Goal: Information Seeking & Learning: Check status

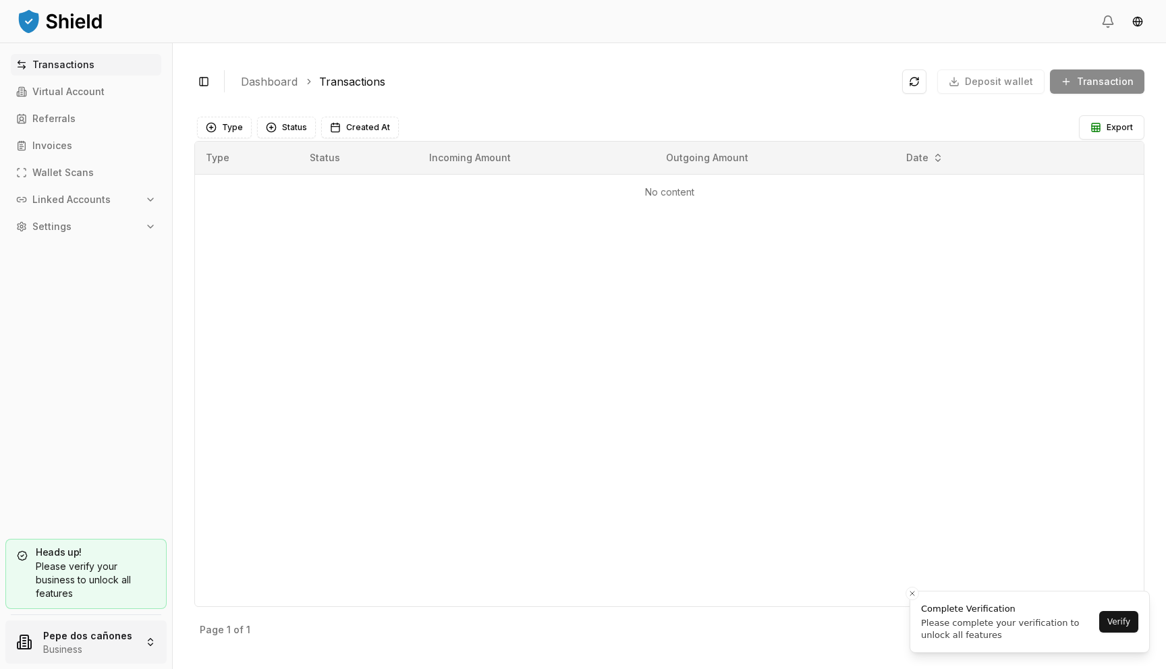
click at [115, 625] on html "Transactions Virtual Account Referrals Invoices Wallet Scans Linked Accounts Se…" at bounding box center [583, 334] width 1166 height 669
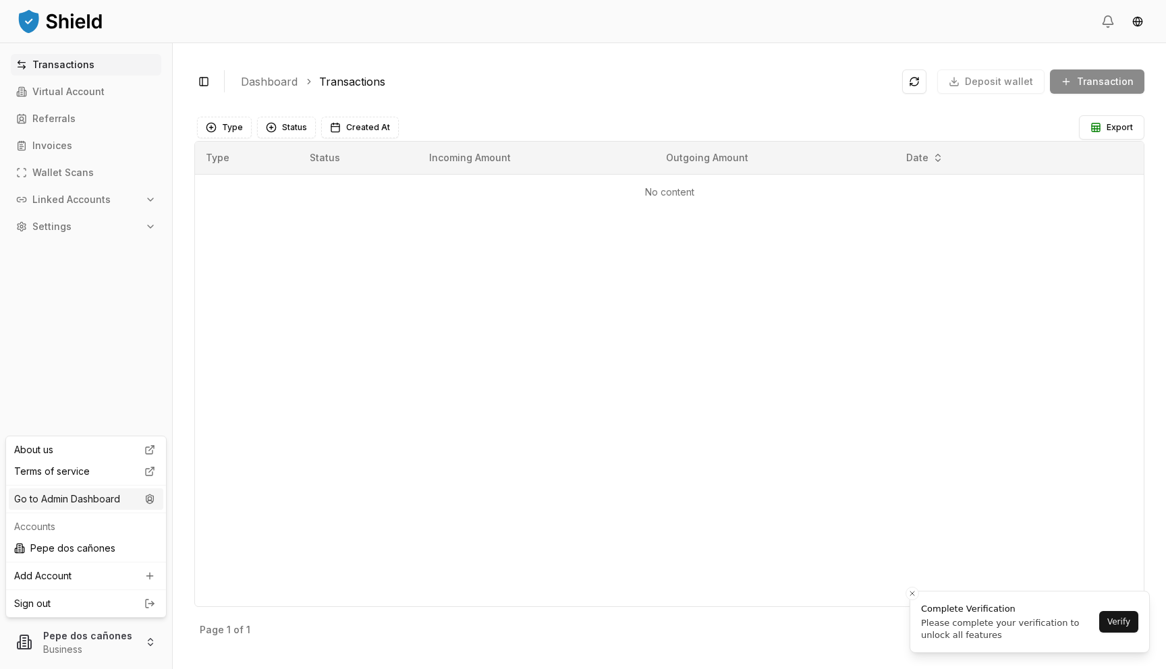
click at [125, 505] on div "Go to Admin Dashboard" at bounding box center [86, 499] width 155 height 22
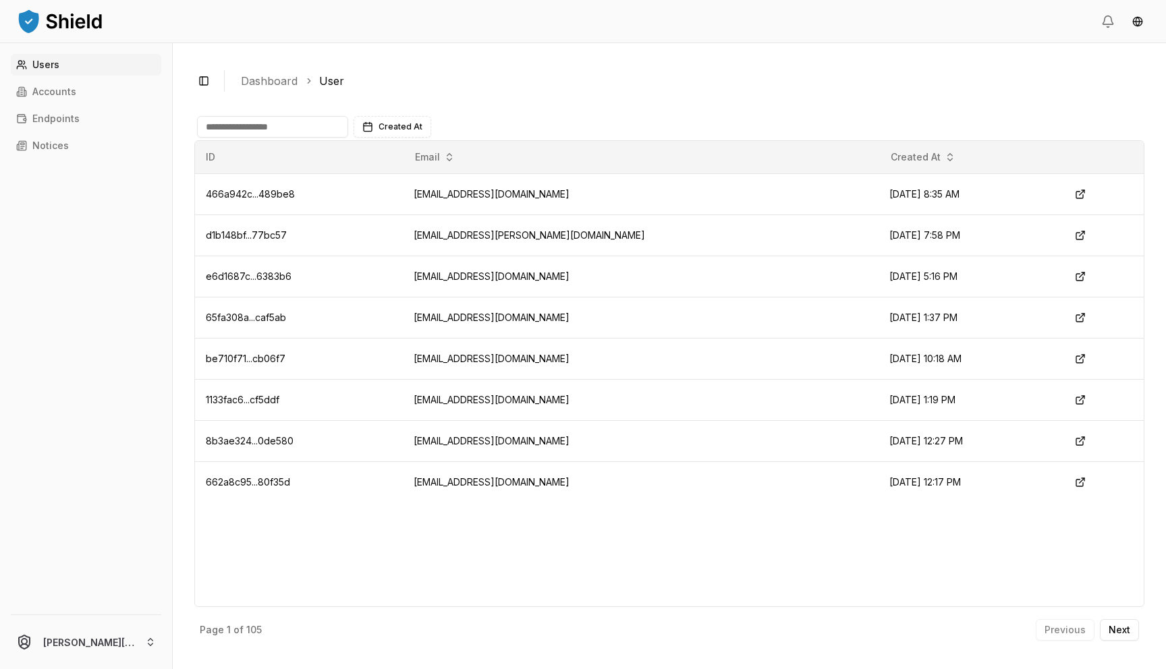
click at [314, 121] on input at bounding box center [272, 127] width 151 height 22
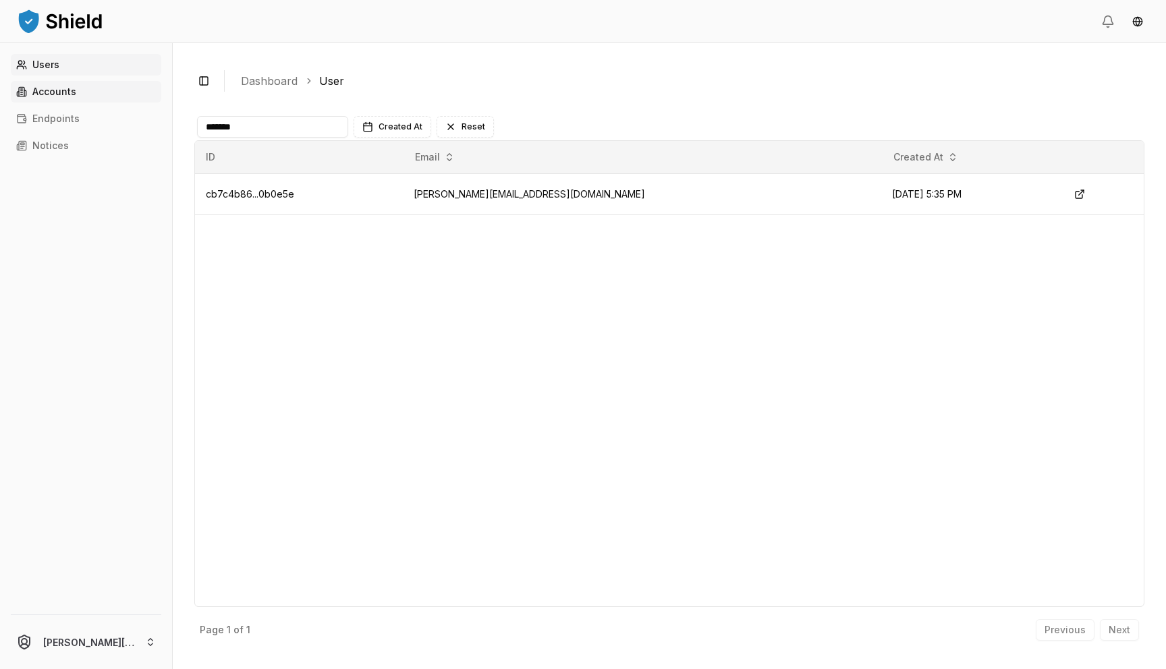
type input "*******"
click at [110, 101] on link "Accounts" at bounding box center [86, 92] width 150 height 22
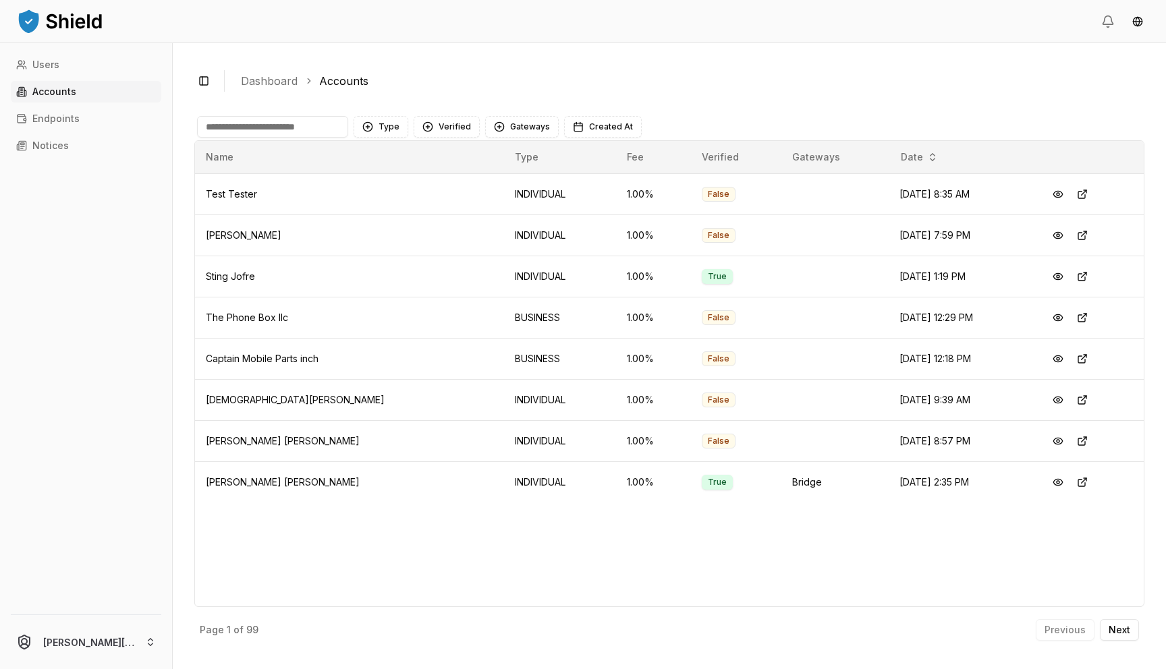
click at [280, 126] on input at bounding box center [272, 127] width 151 height 22
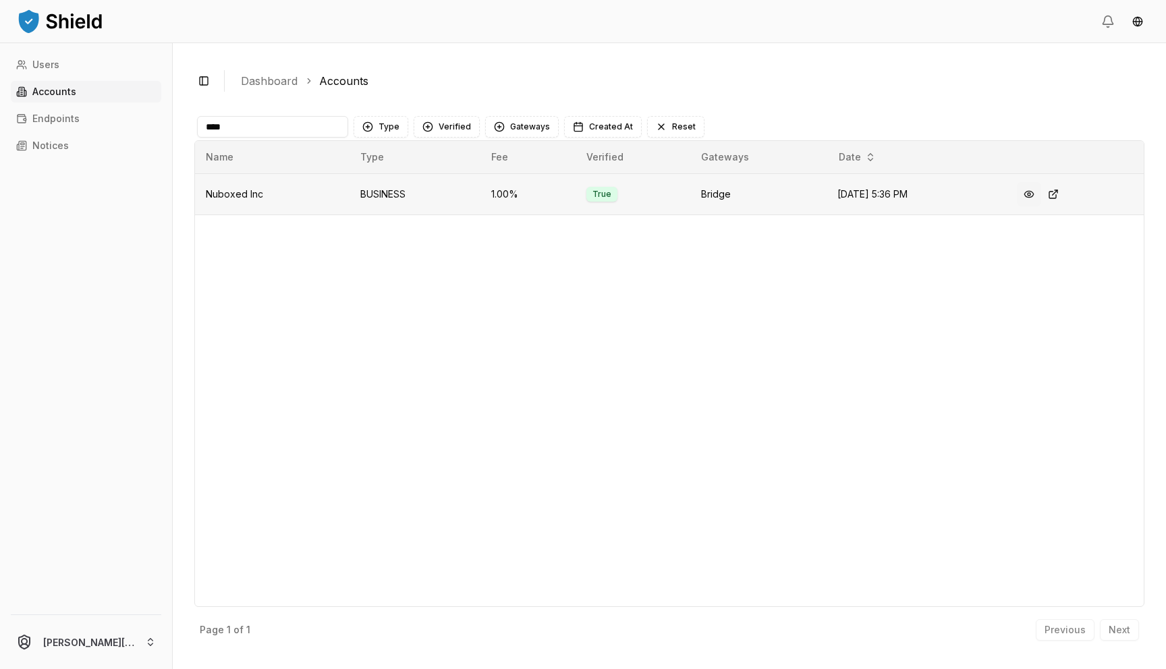
type input "****"
click at [1032, 191] on button at bounding box center [1029, 194] width 24 height 24
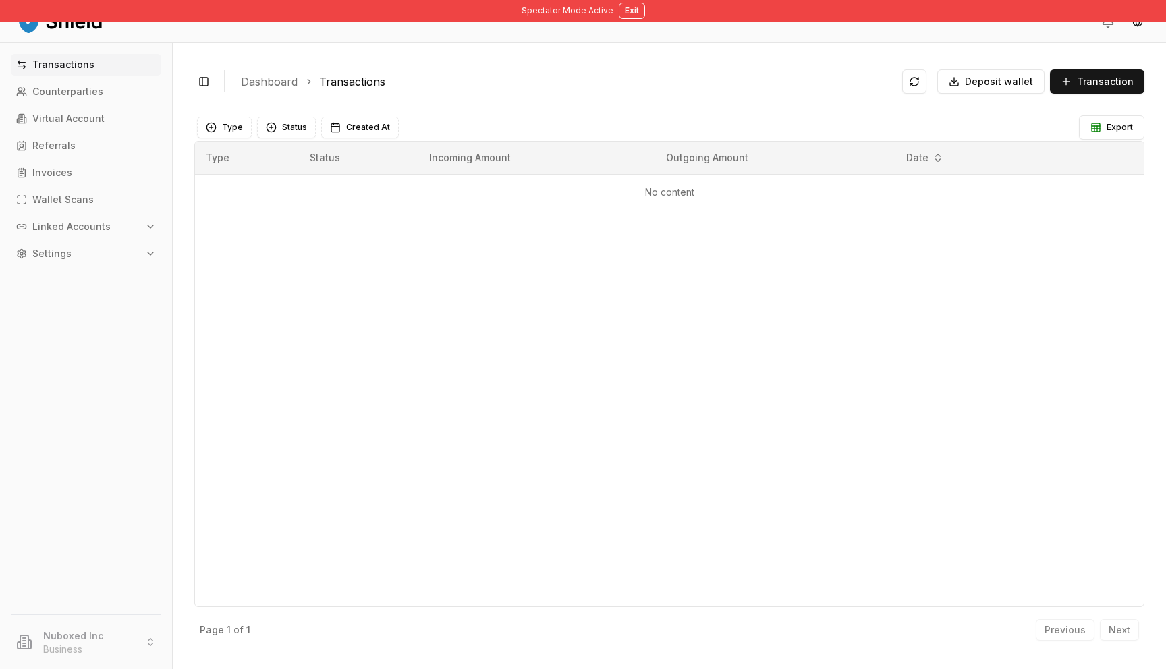
click at [47, 223] on p "Linked Accounts" at bounding box center [71, 226] width 78 height 9
click at [72, 272] on p "Bank Accounts" at bounding box center [69, 273] width 70 height 9
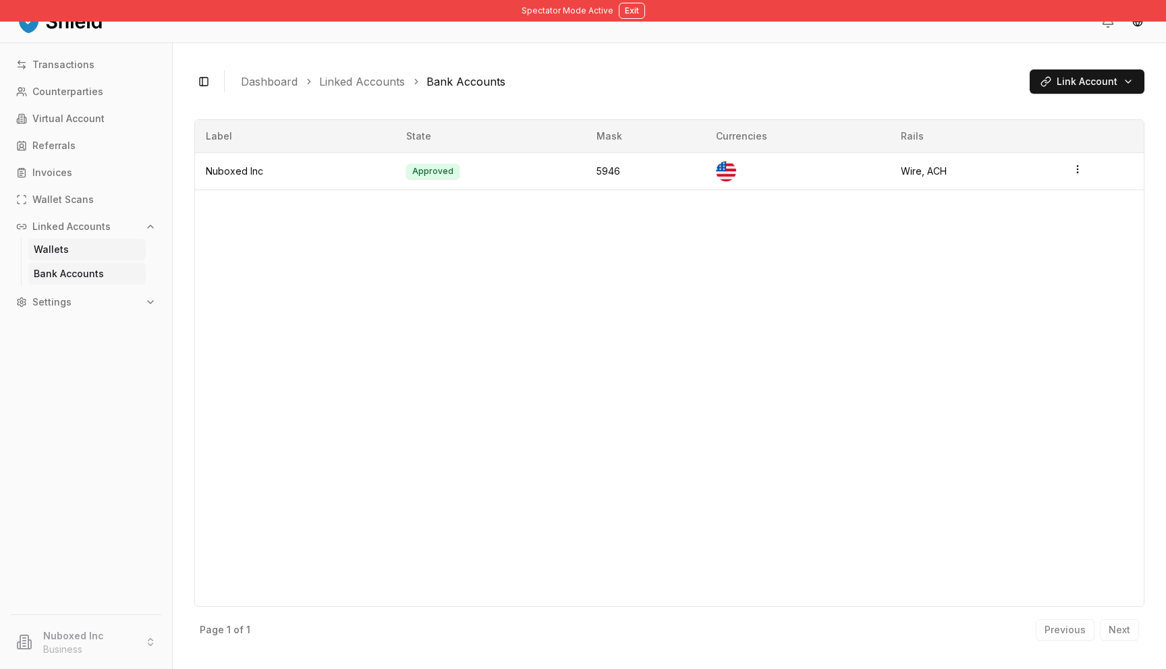
click at [70, 255] on link "Wallets" at bounding box center [86, 250] width 117 height 22
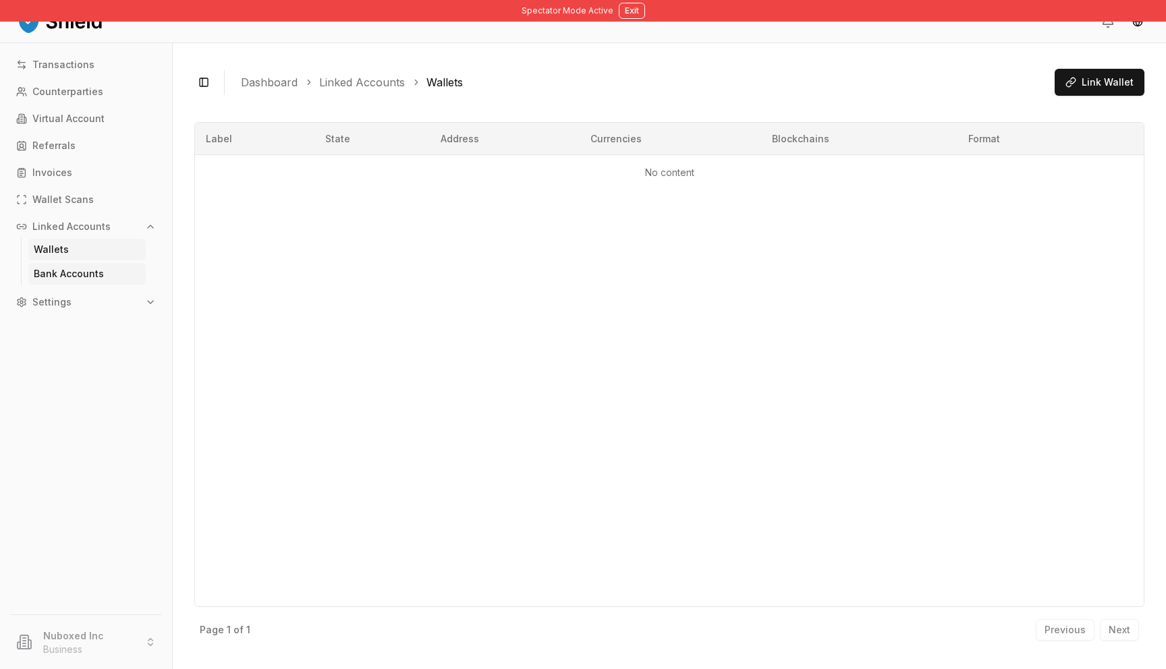
click at [75, 277] on p "Bank Accounts" at bounding box center [69, 273] width 70 height 9
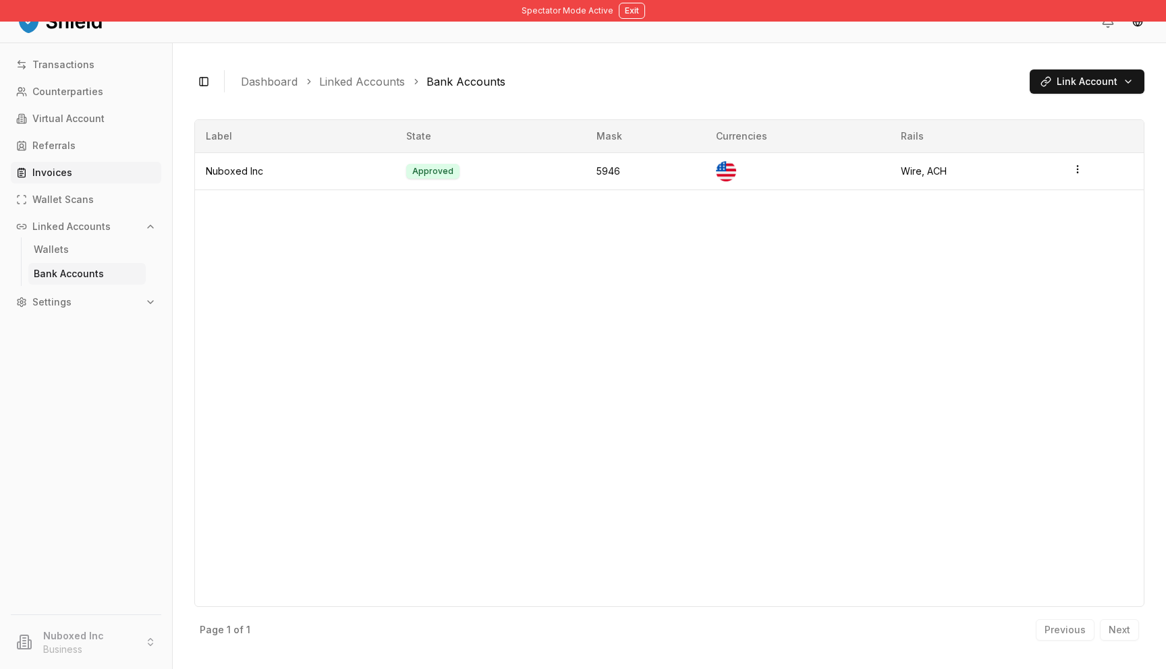
click at [75, 179] on link "Invoices" at bounding box center [86, 173] width 150 height 22
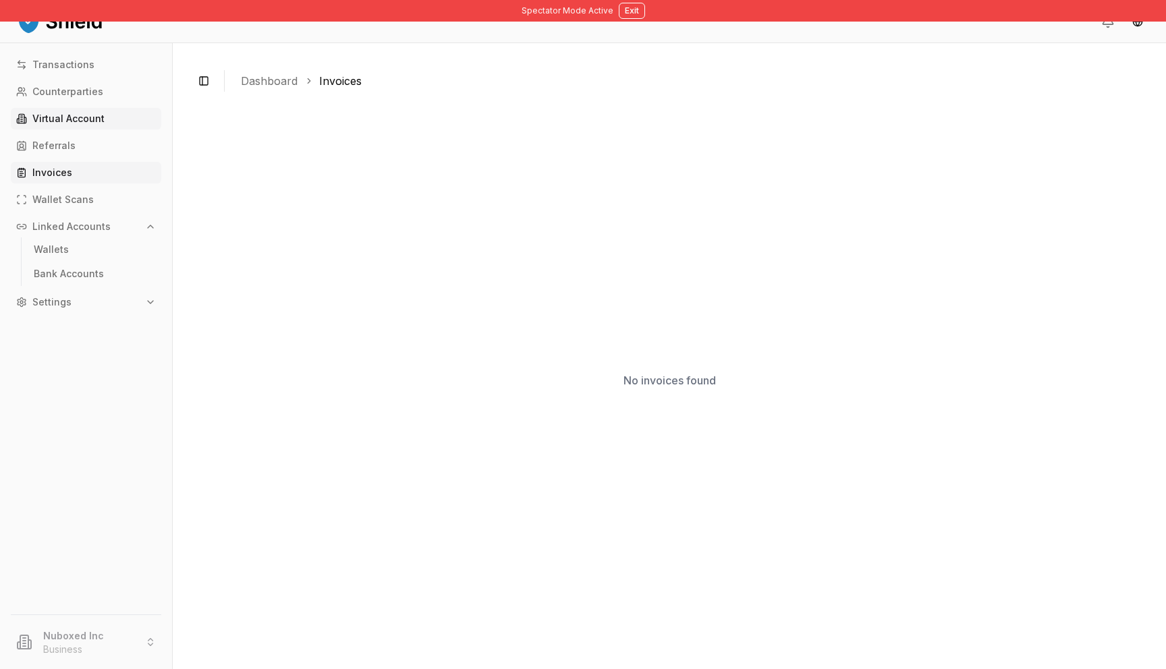
click at [87, 121] on p "Virtual Account" at bounding box center [68, 118] width 72 height 9
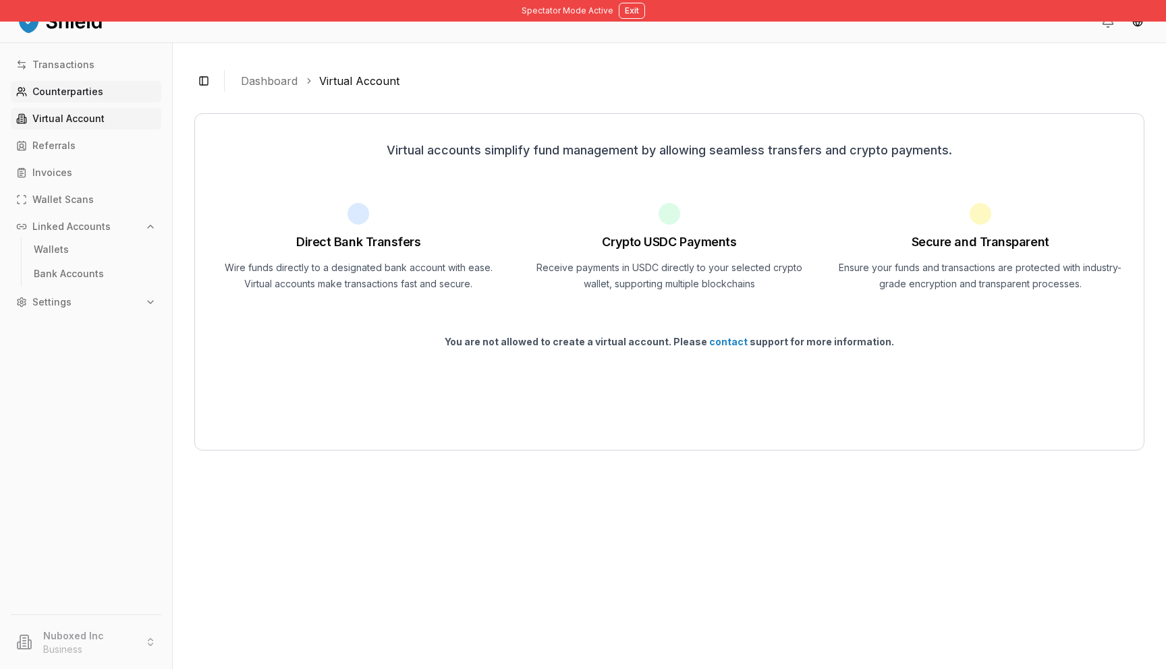
click at [91, 96] on p "Counterparties" at bounding box center [67, 91] width 71 height 9
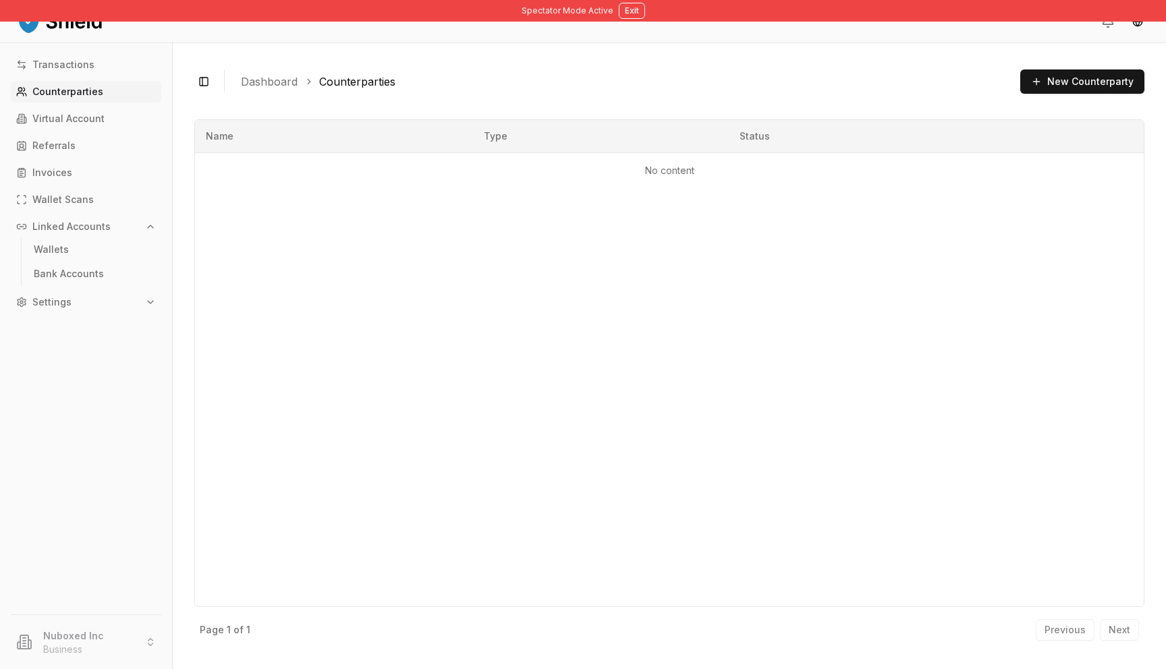
click at [625, 22] on header at bounding box center [583, 21] width 1166 height 43
click at [630, 13] on button "Exit" at bounding box center [632, 11] width 26 height 16
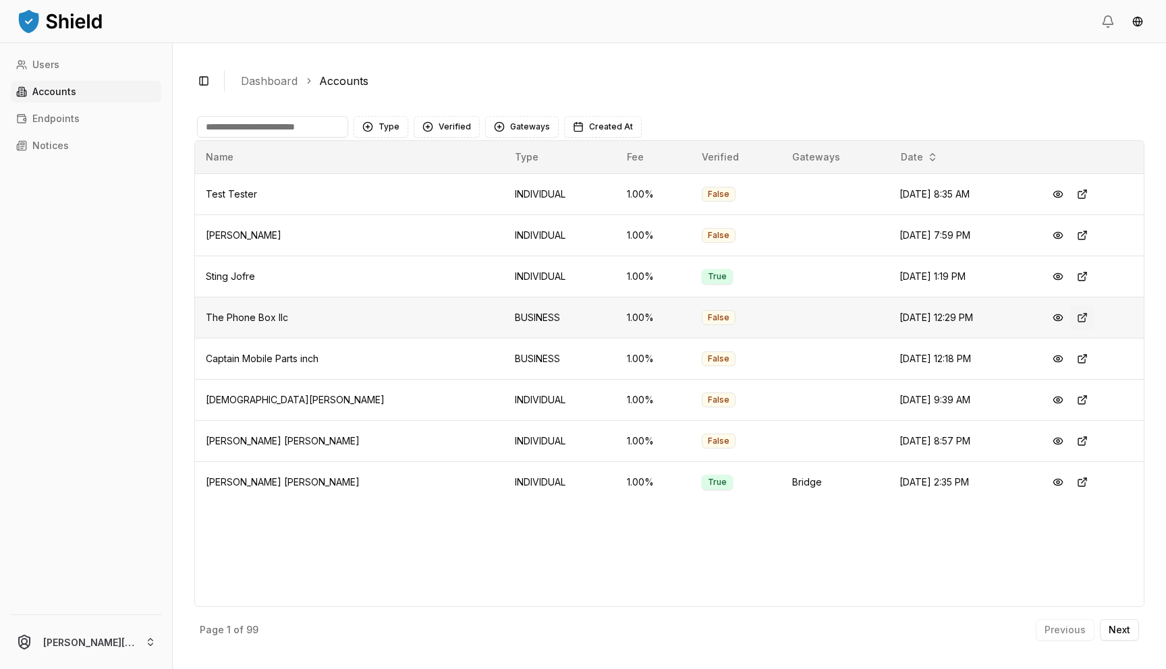
click at [1085, 318] on button at bounding box center [1082, 318] width 24 height 24
click at [1080, 355] on button at bounding box center [1082, 359] width 24 height 24
click at [1124, 627] on p "Next" at bounding box center [1120, 629] width 22 height 9
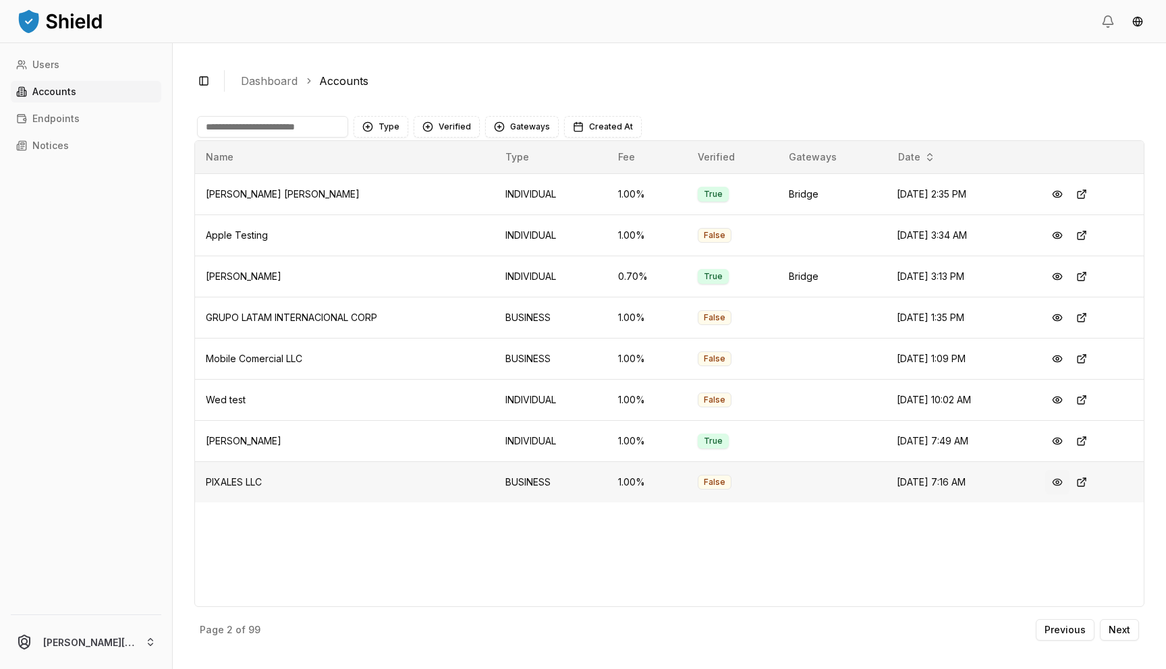
click at [1062, 480] on button at bounding box center [1057, 482] width 24 height 24
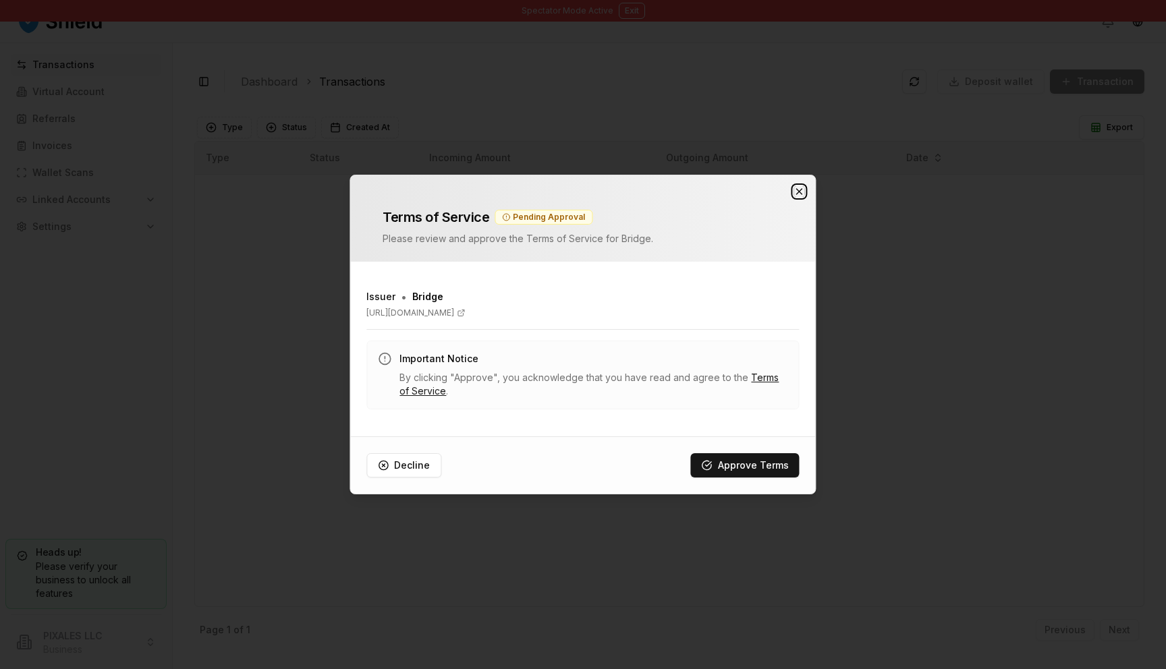
click at [795, 190] on icon "button" at bounding box center [799, 191] width 11 height 11
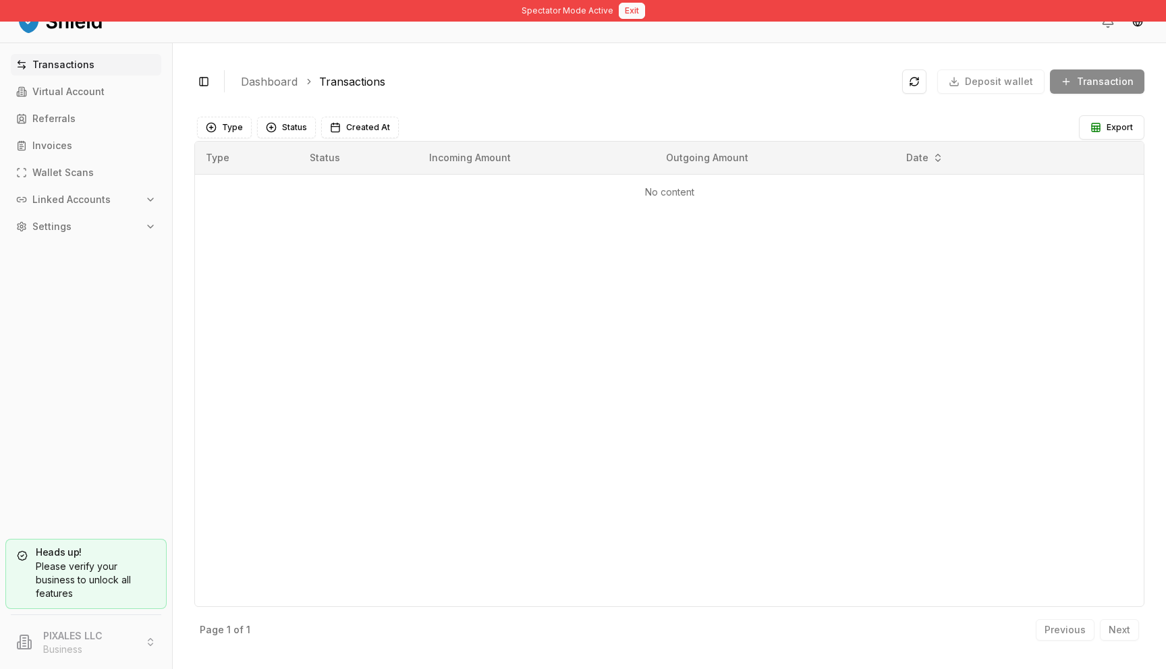
click at [633, 12] on button "Exit" at bounding box center [632, 11] width 26 height 16
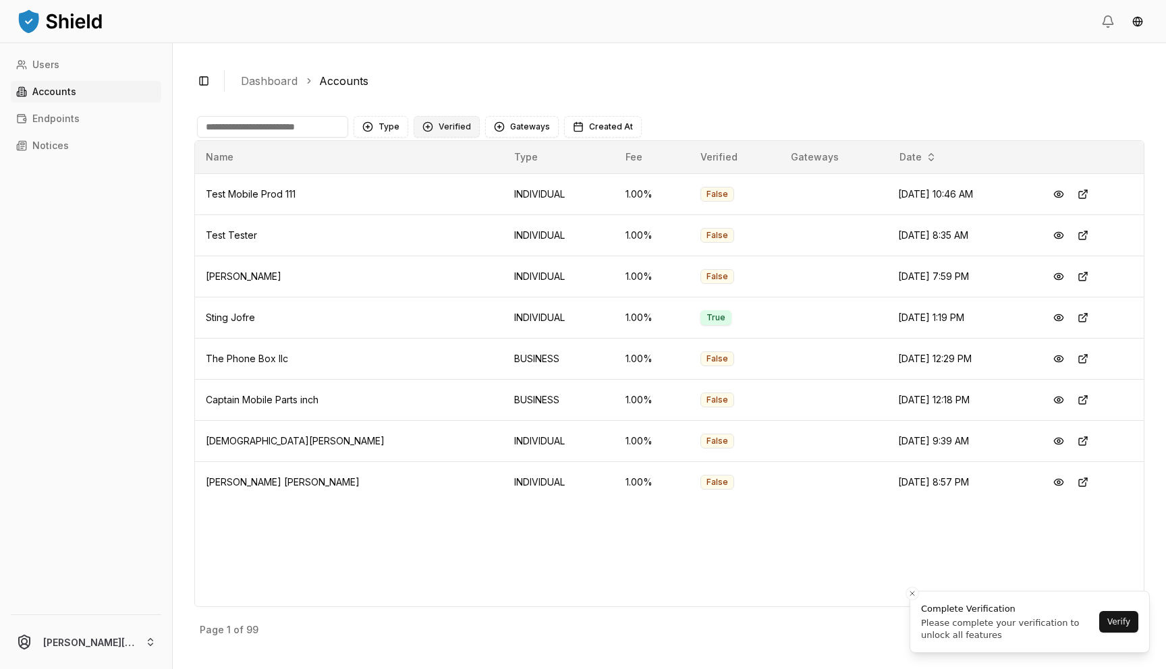
click at [424, 128] on button "Verified" at bounding box center [447, 127] width 66 height 22
click at [453, 181] on span "VERIFIED" at bounding box center [457, 181] width 40 height 13
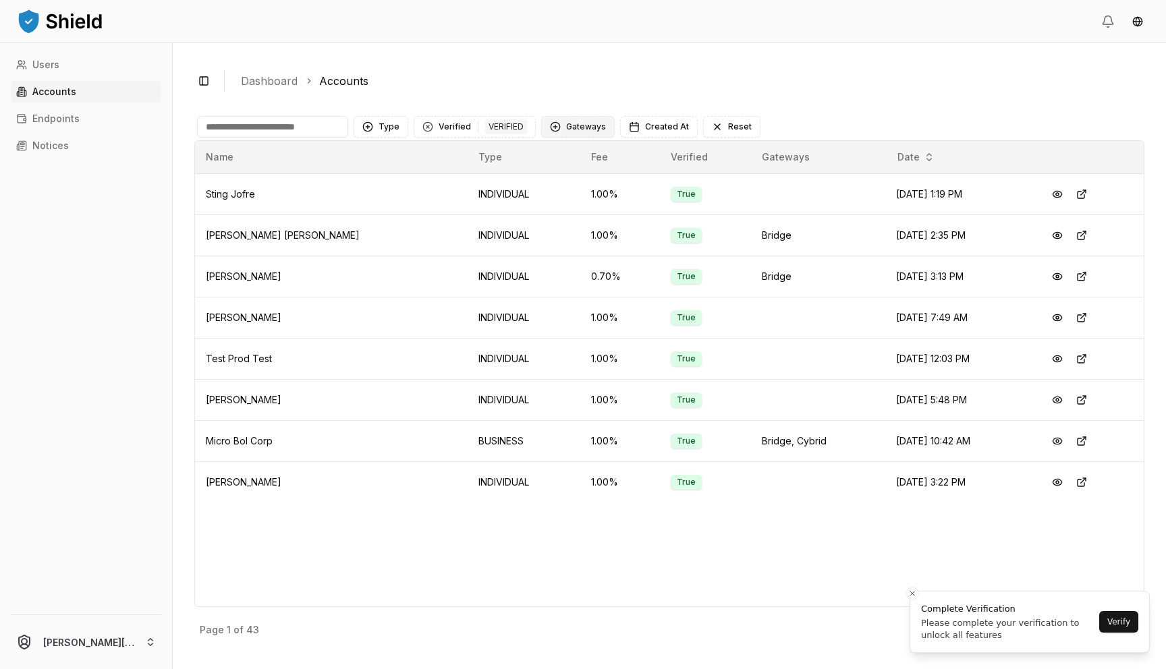
click at [573, 125] on button "Gateways" at bounding box center [578, 127] width 74 height 22
click at [385, 128] on button "Type" at bounding box center [381, 127] width 55 height 22
click at [364, 200] on div "Suggestions" at bounding box center [367, 203] width 11 height 11
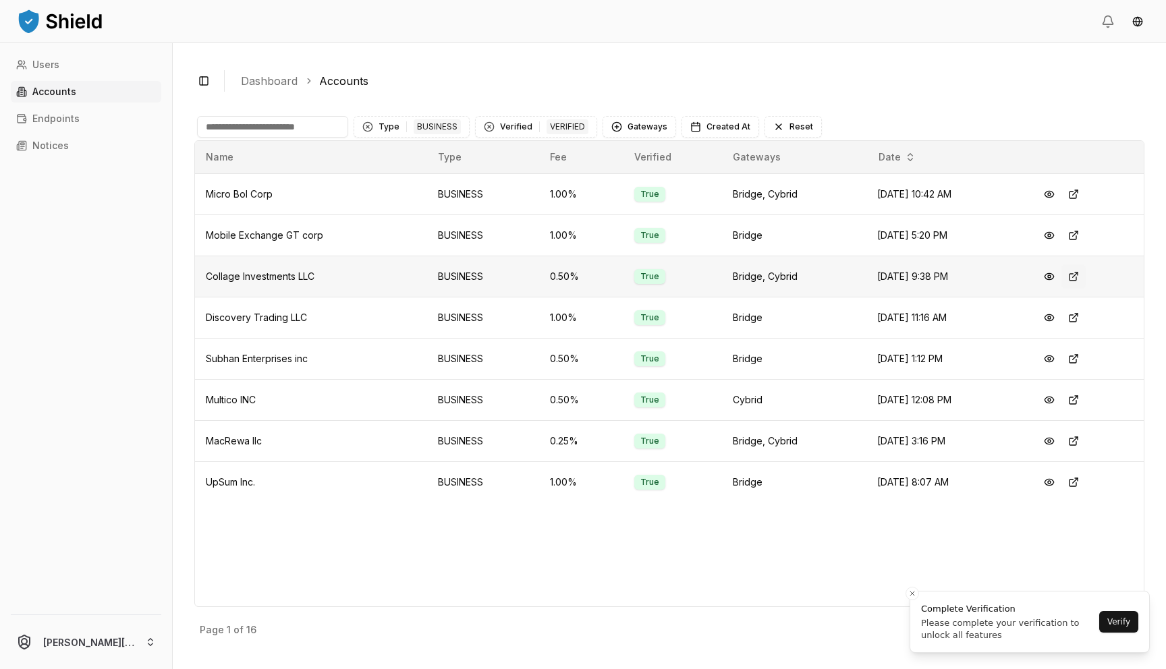
click at [1073, 276] on button at bounding box center [1073, 276] width 24 height 24
click at [1053, 279] on button at bounding box center [1049, 276] width 24 height 24
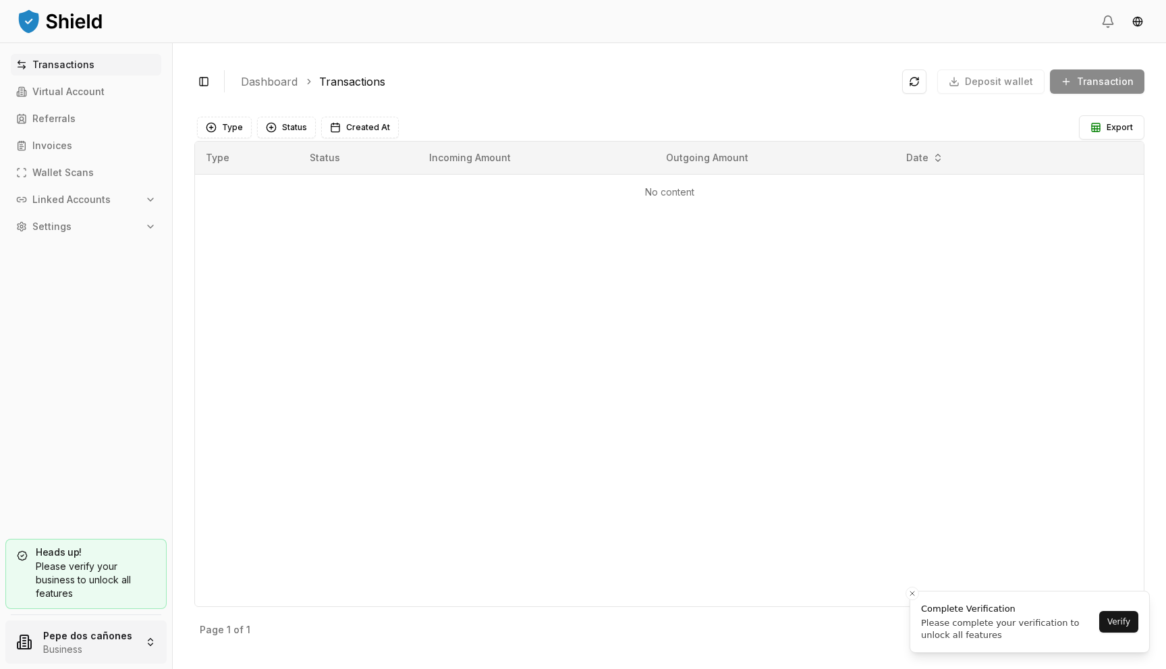
click at [84, 635] on html "Transactions Virtual Account Referrals Invoices Wallet Scans Linked Accounts Se…" at bounding box center [583, 334] width 1166 height 669
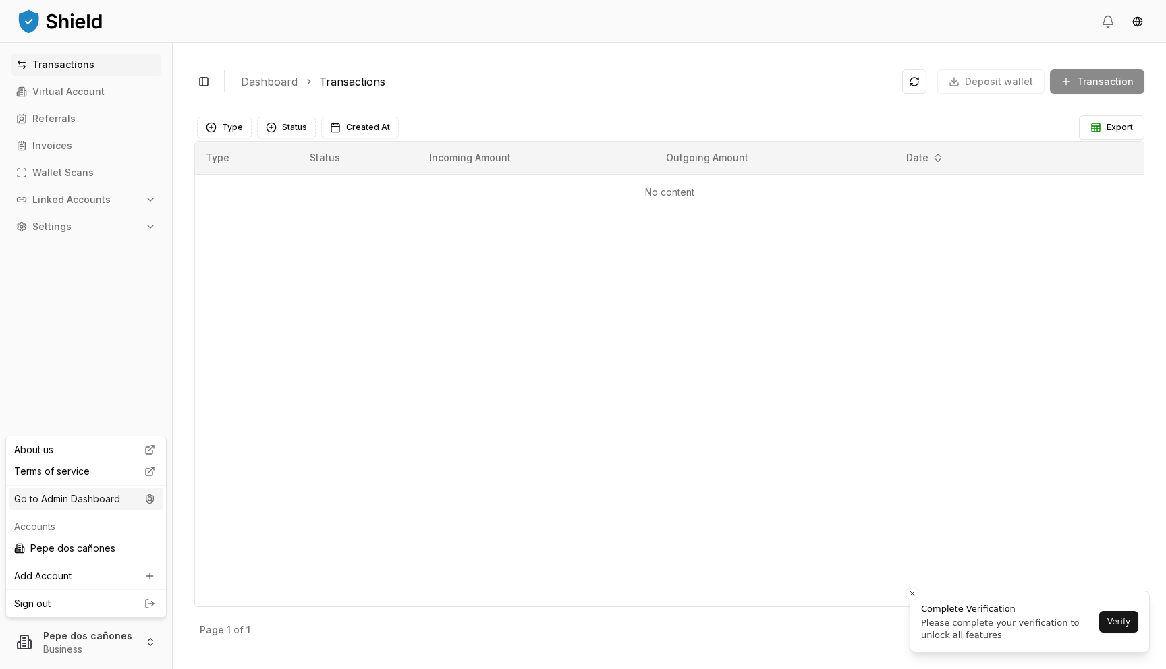
click at [142, 496] on icon at bounding box center [150, 499] width 16 height 11
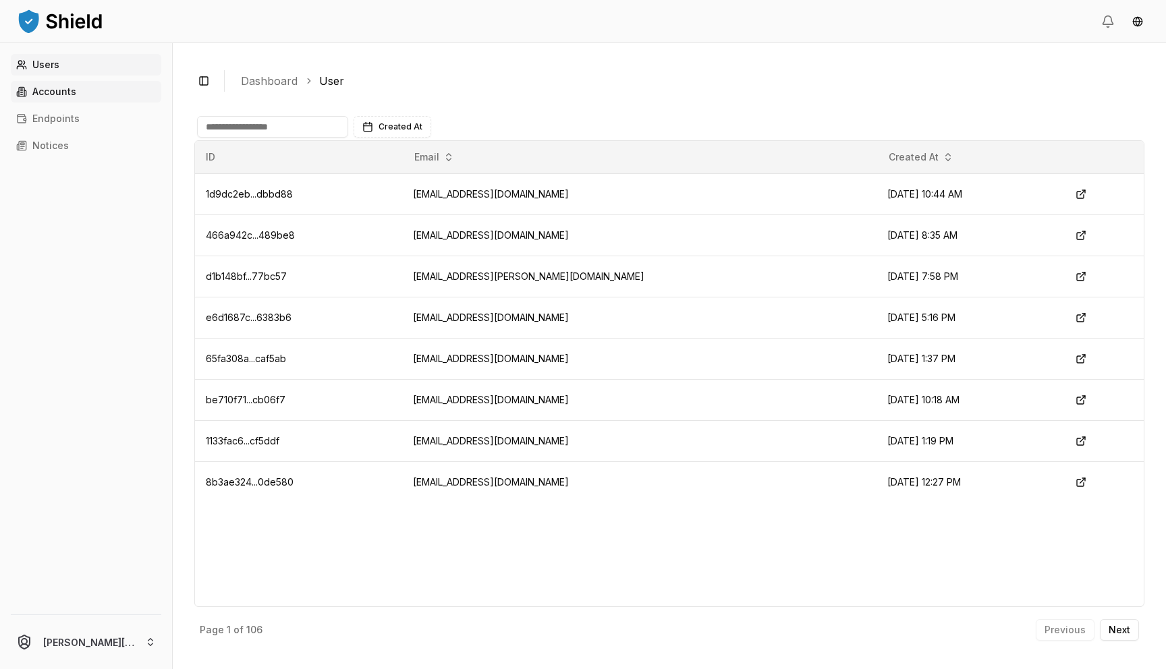
click at [99, 91] on link "Accounts" at bounding box center [86, 92] width 150 height 22
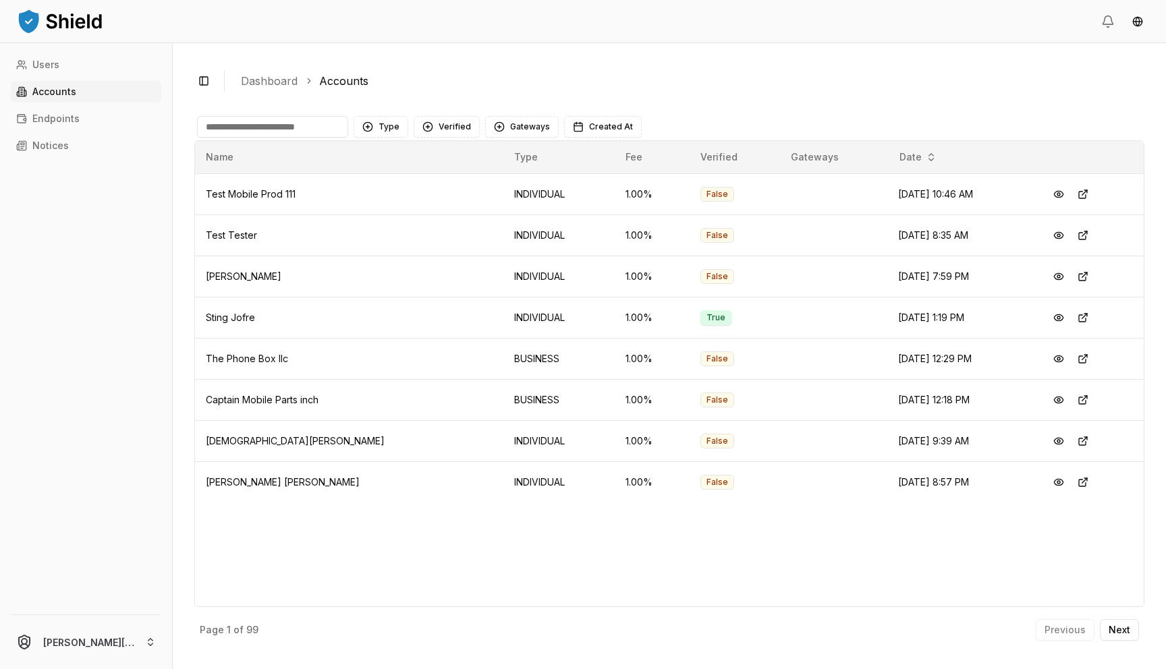
click at [268, 131] on input at bounding box center [272, 127] width 151 height 22
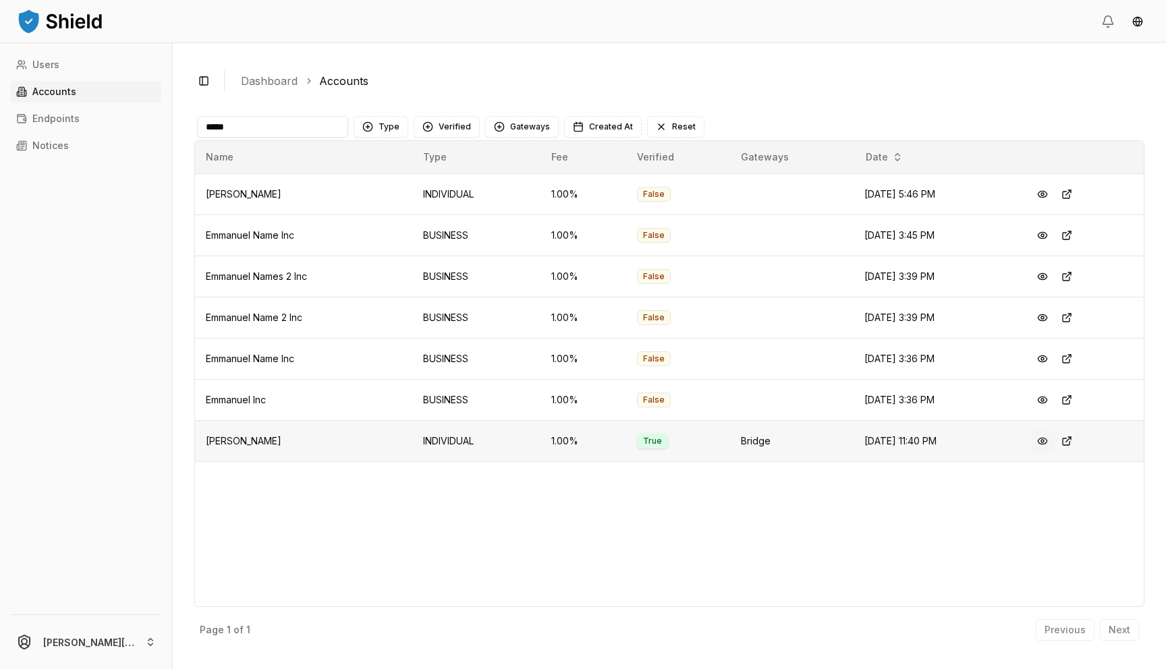
type input "*****"
click at [1047, 444] on button at bounding box center [1042, 441] width 24 height 24
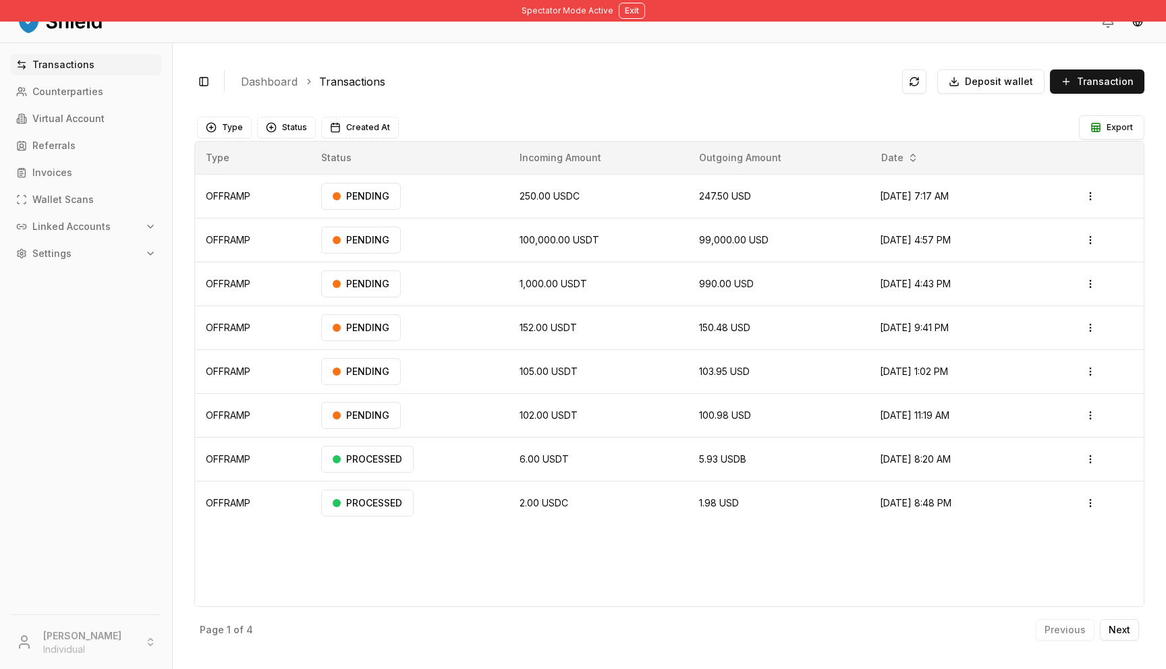
click at [56, 220] on button "Linked Accounts" at bounding box center [86, 227] width 150 height 22
click at [51, 273] on p "Bank Accounts" at bounding box center [69, 273] width 70 height 9
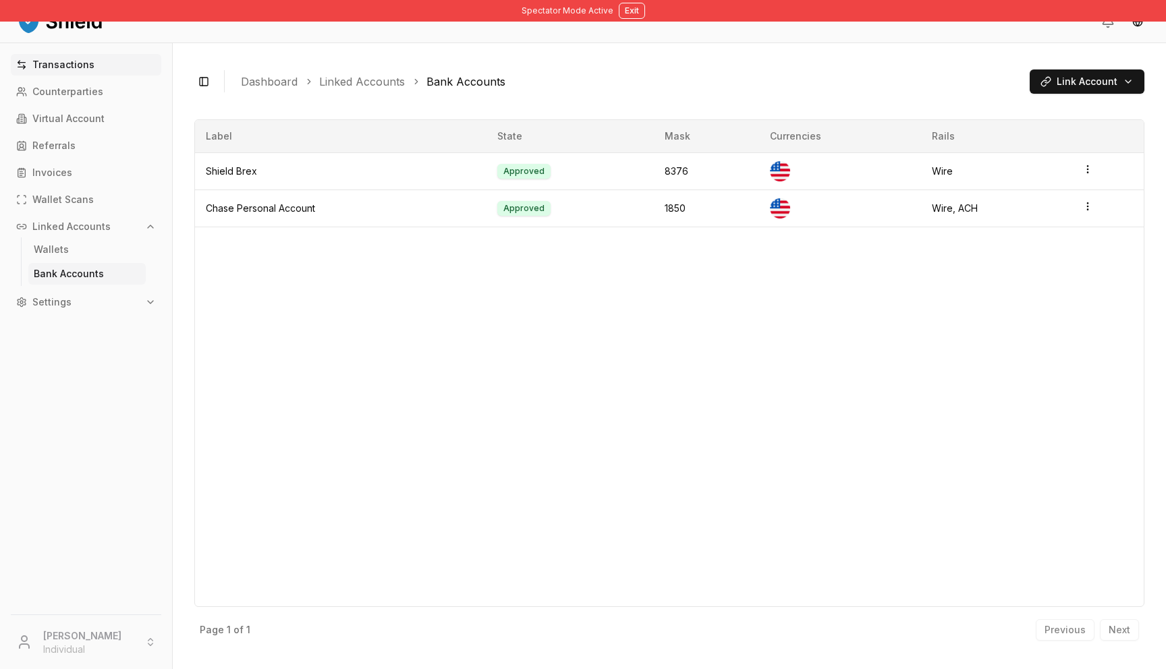
click at [54, 60] on p "Transactions" at bounding box center [63, 64] width 62 height 9
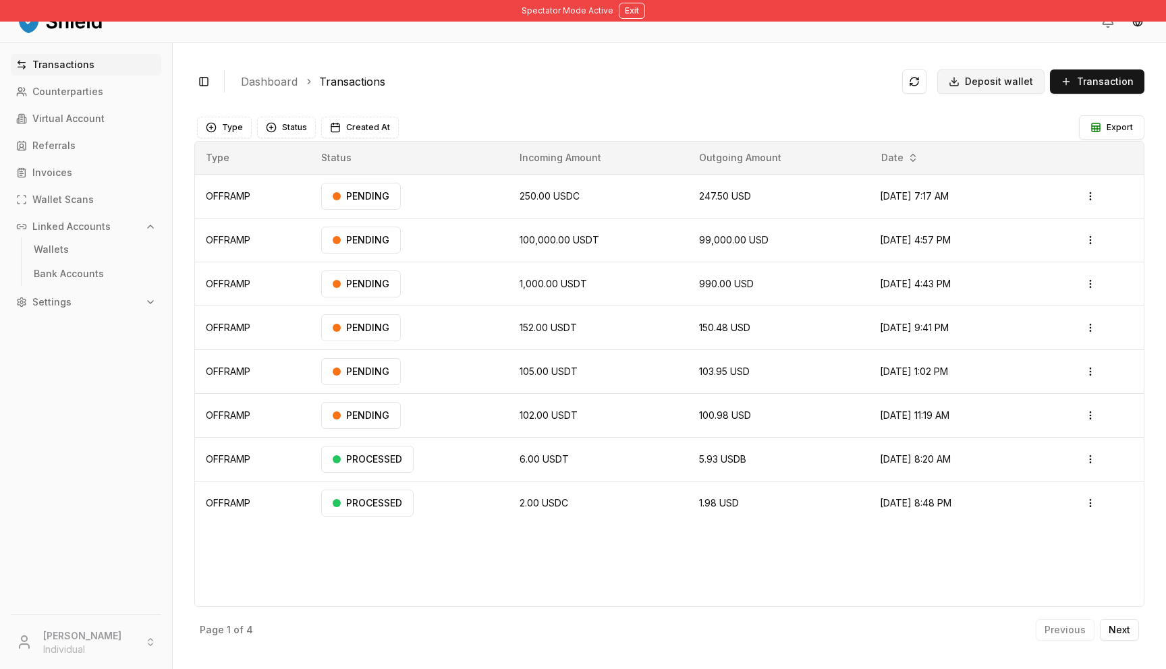
click at [1026, 88] on span "Deposit wallet" at bounding box center [999, 81] width 68 height 13
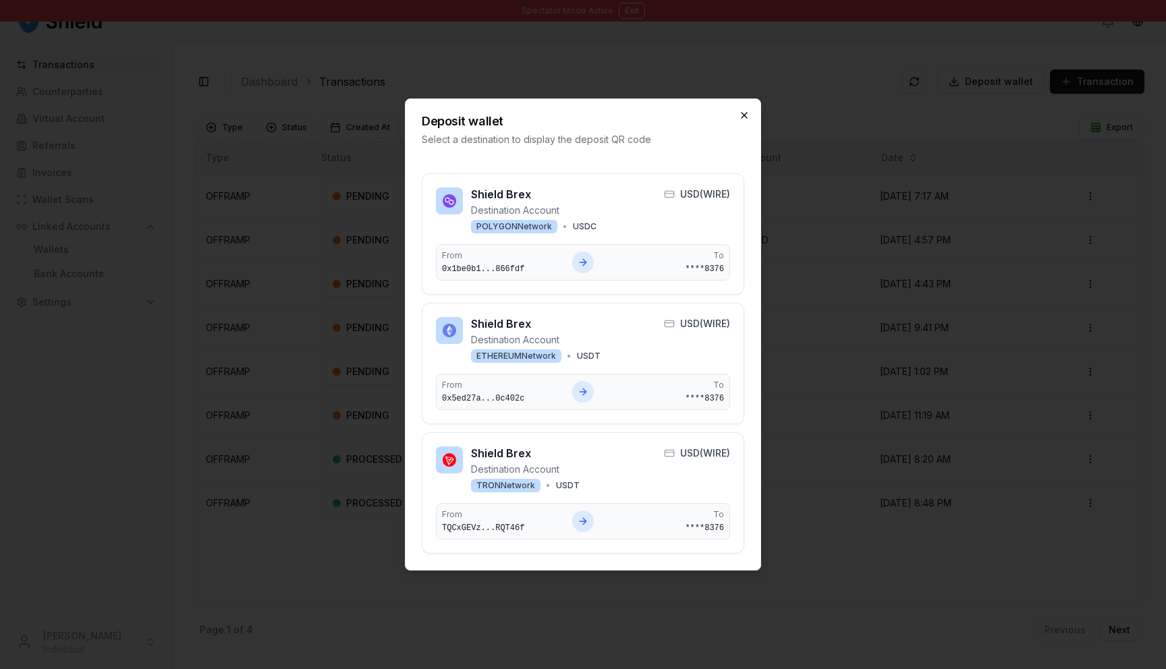
click at [746, 118] on icon "button" at bounding box center [744, 115] width 5 height 5
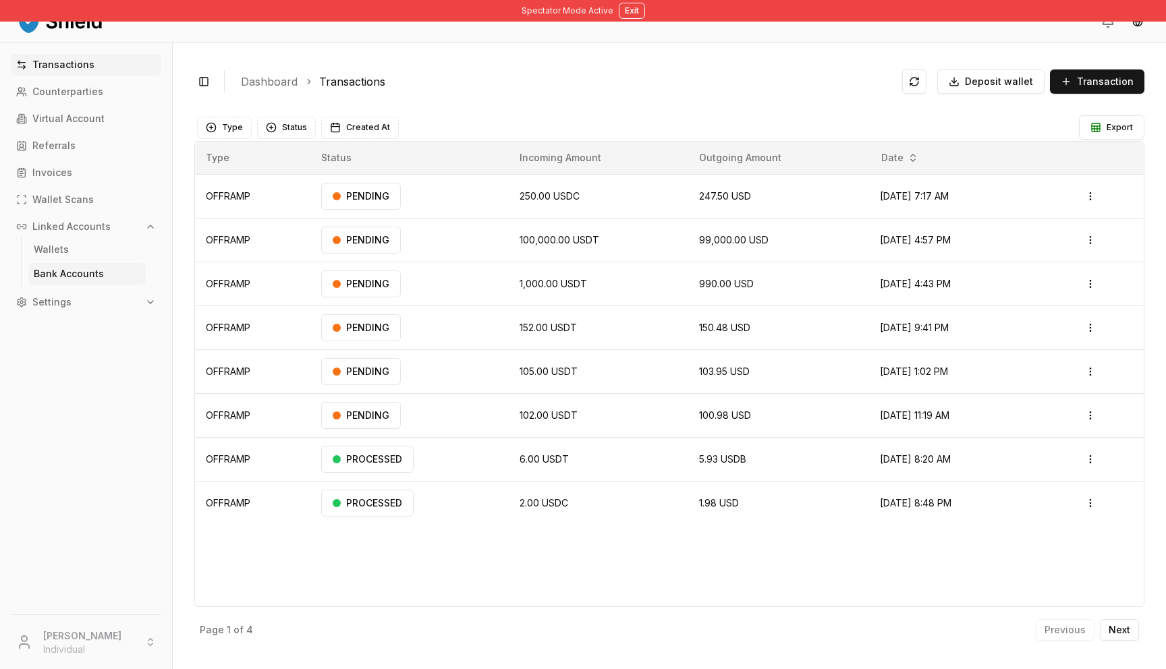
click at [85, 279] on p "Bank Accounts" at bounding box center [69, 273] width 70 height 9
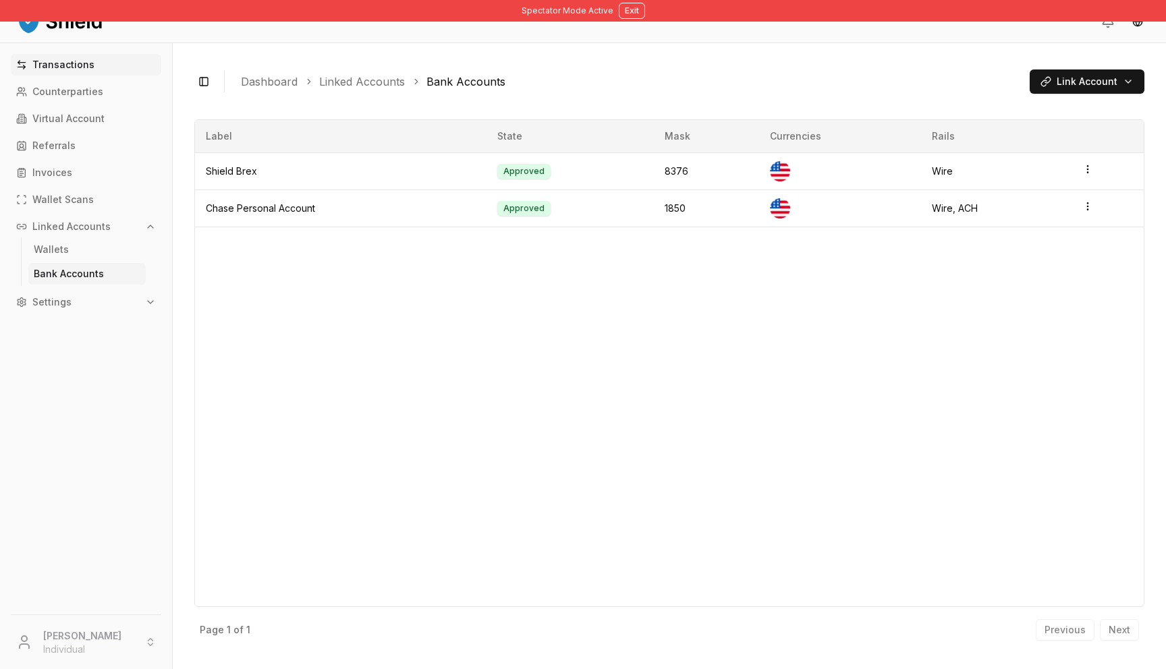
click at [72, 69] on p "Transactions" at bounding box center [63, 64] width 62 height 9
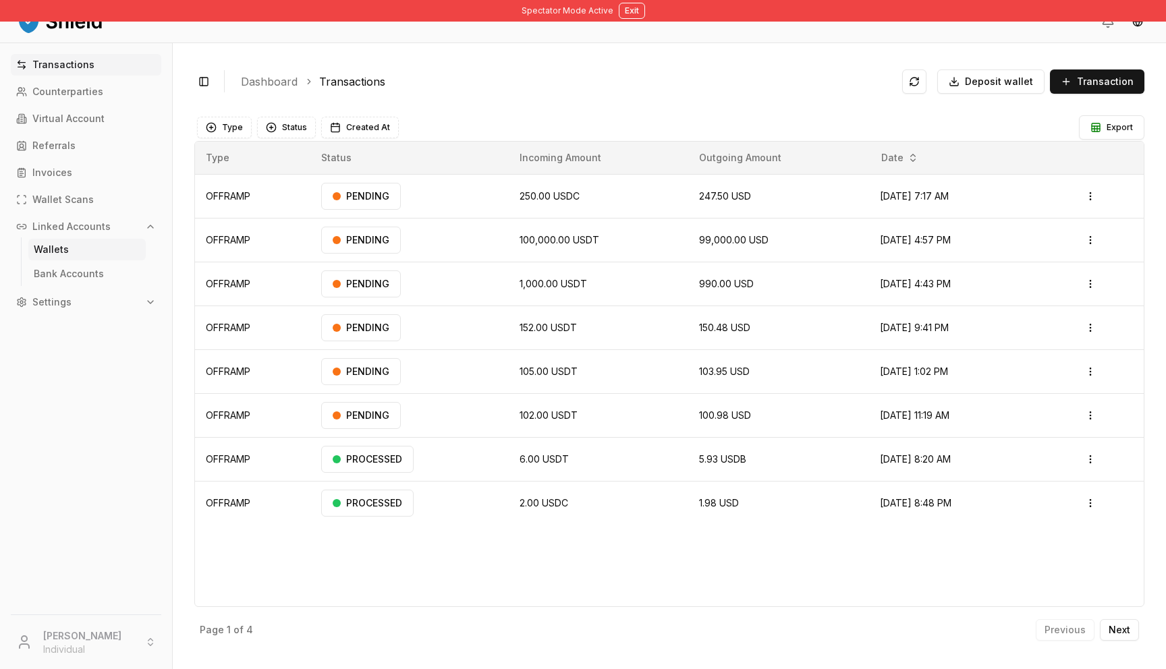
click at [59, 251] on p "Wallets" at bounding box center [51, 249] width 35 height 9
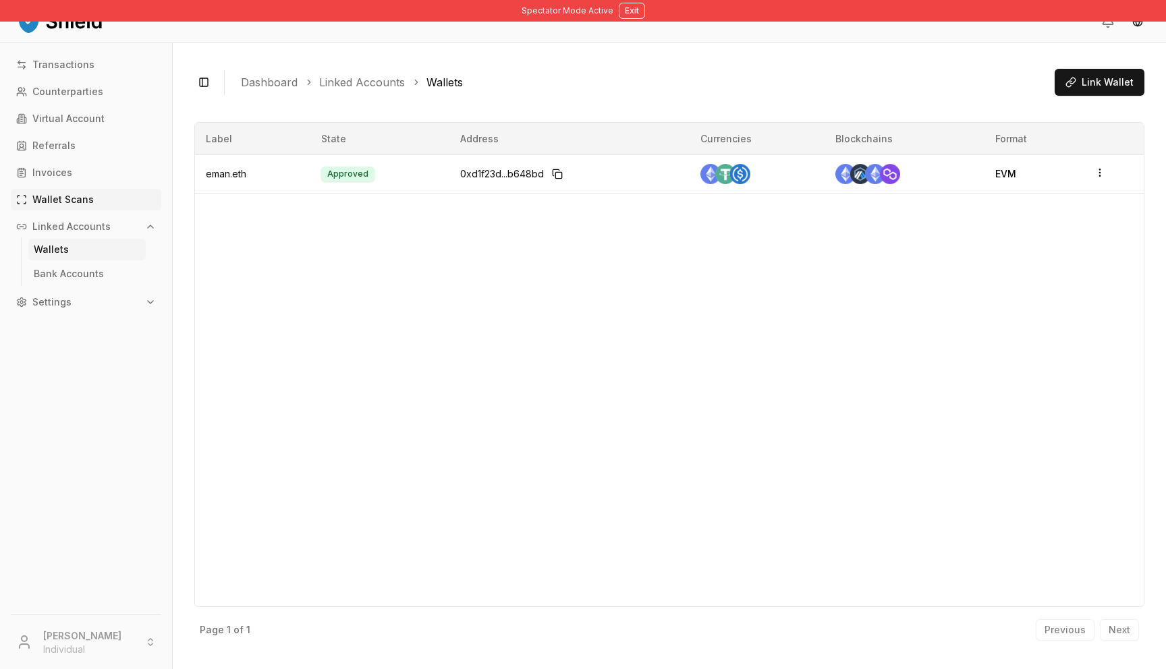
click at [55, 203] on p "Wallet Scans" at bounding box center [62, 199] width 61 height 9
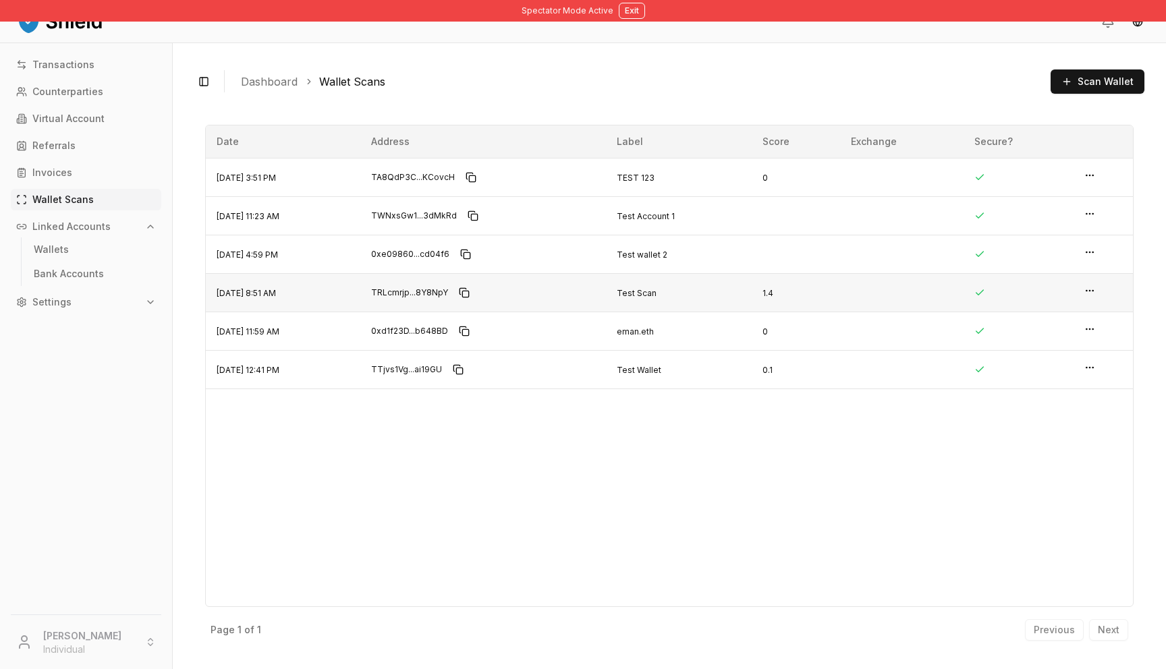
click at [719, 293] on td "Test Scan" at bounding box center [679, 292] width 146 height 38
click at [276, 290] on span "Jul 7, 2025, 8:51 AM" at bounding box center [246, 293] width 59 height 10
click at [1098, 171] on td at bounding box center [1102, 177] width 59 height 38
click at [1086, 172] on html "Spectator Mode Active Exit Transactions Counterparties Virtual Account Referral…" at bounding box center [583, 334] width 1166 height 669
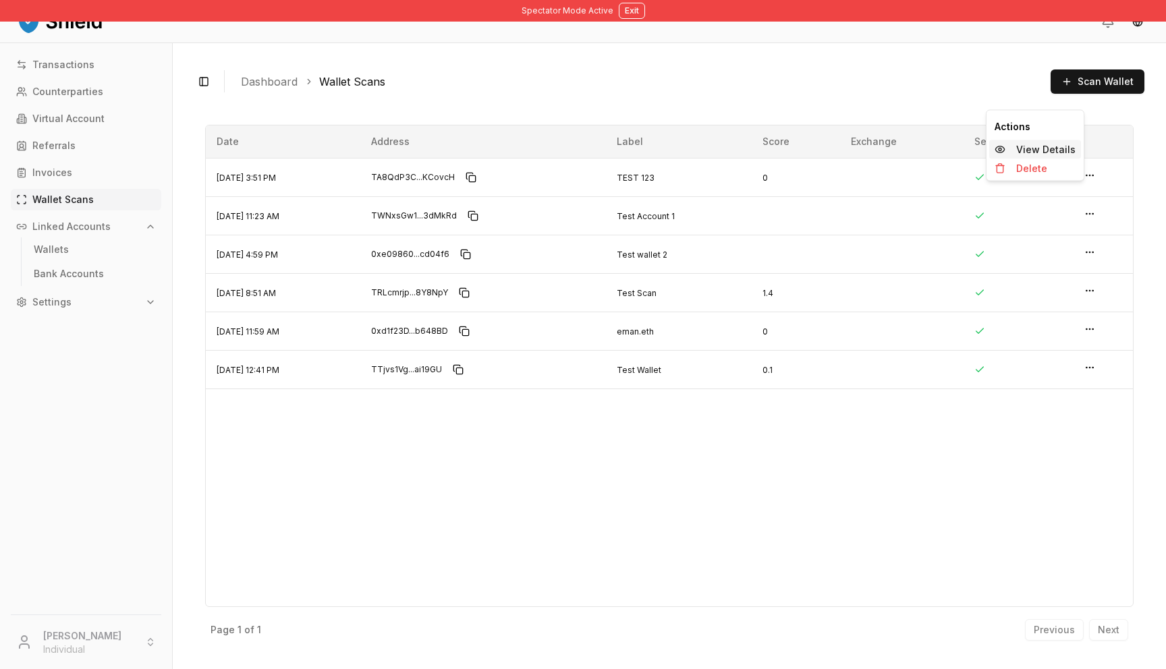
click at [1070, 148] on p "View Details" at bounding box center [1045, 149] width 59 height 9
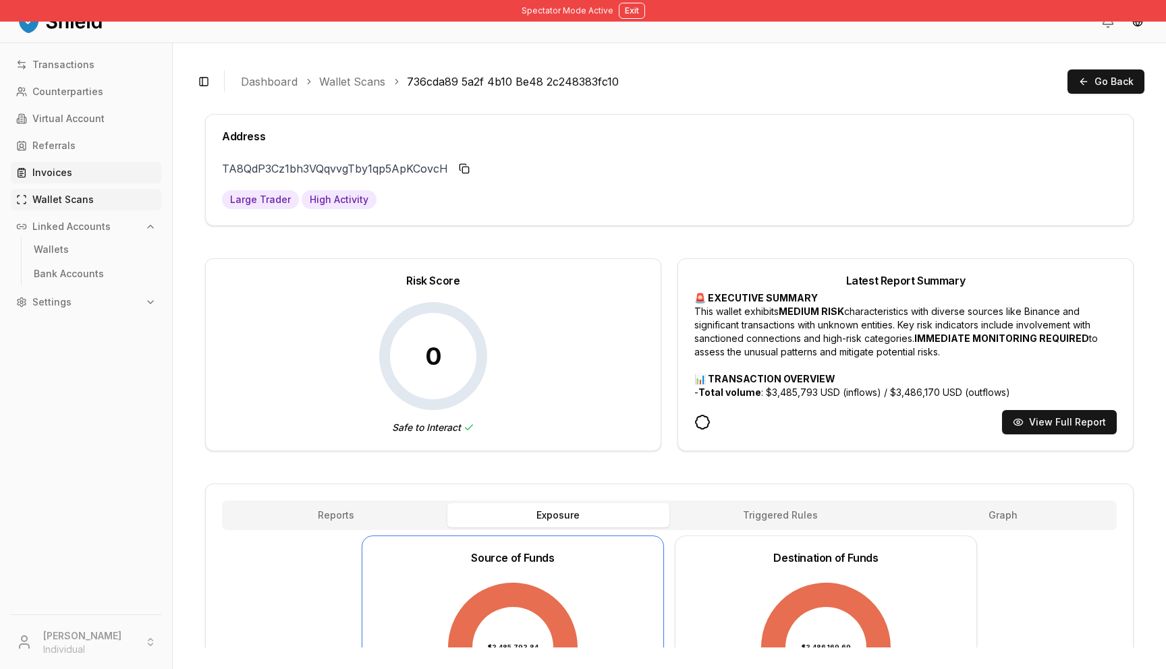
click at [46, 168] on p "Invoices" at bounding box center [52, 172] width 40 height 9
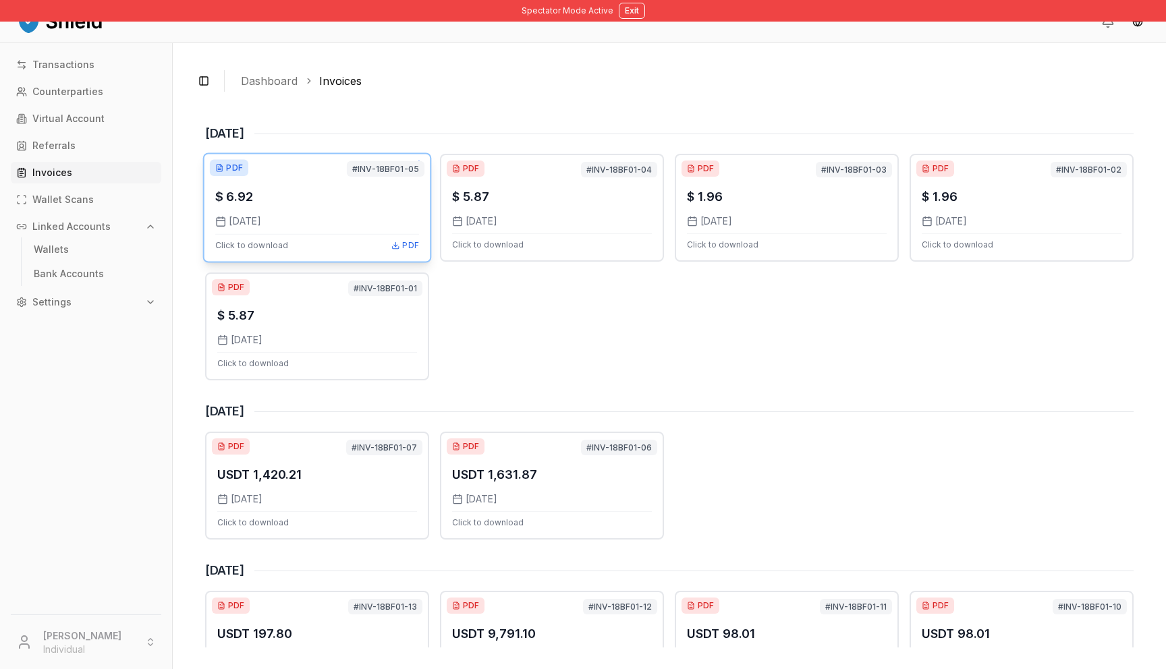
click at [335, 226] on div "8/1/2025" at bounding box center [317, 221] width 204 height 13
click at [34, 121] on p "Virtual Account" at bounding box center [68, 118] width 72 height 9
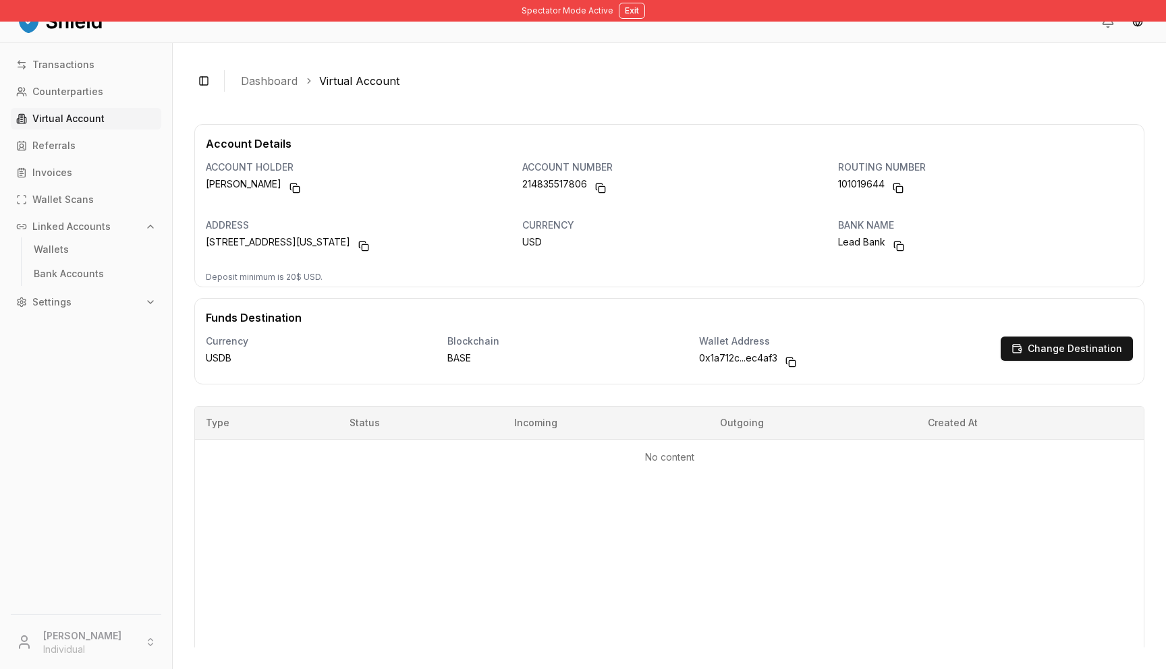
click at [644, 11] on div "Spectator Mode Active Exit" at bounding box center [583, 11] width 1166 height 22
click at [626, 11] on button "Exit" at bounding box center [632, 11] width 26 height 16
